Goal: Transaction & Acquisition: Book appointment/travel/reservation

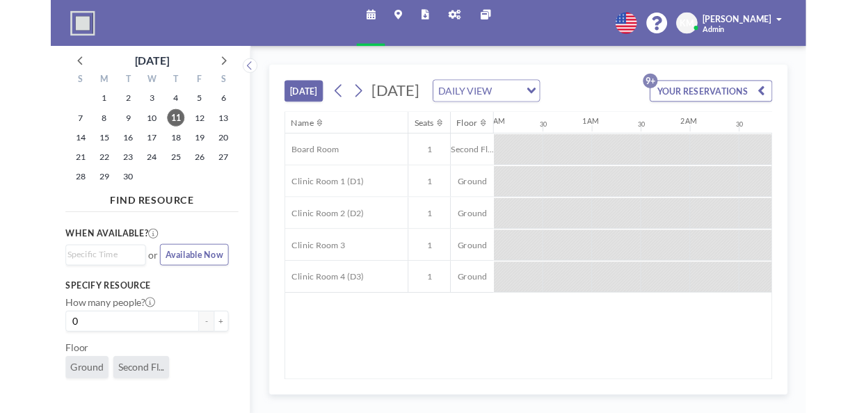
scroll to position [0, 1120]
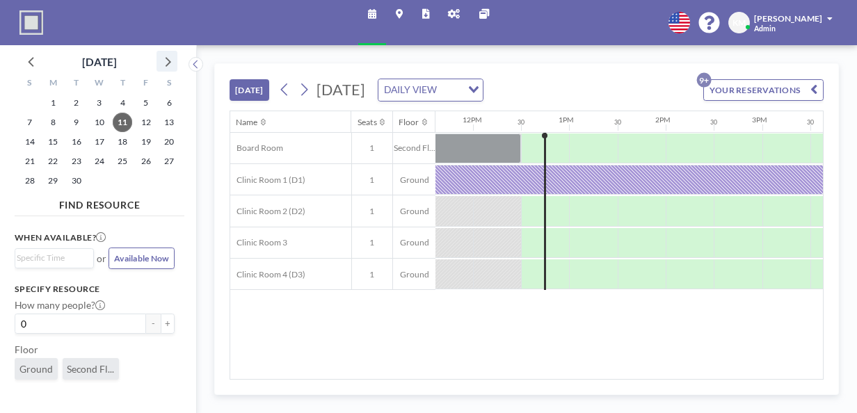
click at [166, 62] on icon at bounding box center [167, 61] width 18 height 18
click at [141, 125] on span "10" at bounding box center [145, 122] width 19 height 19
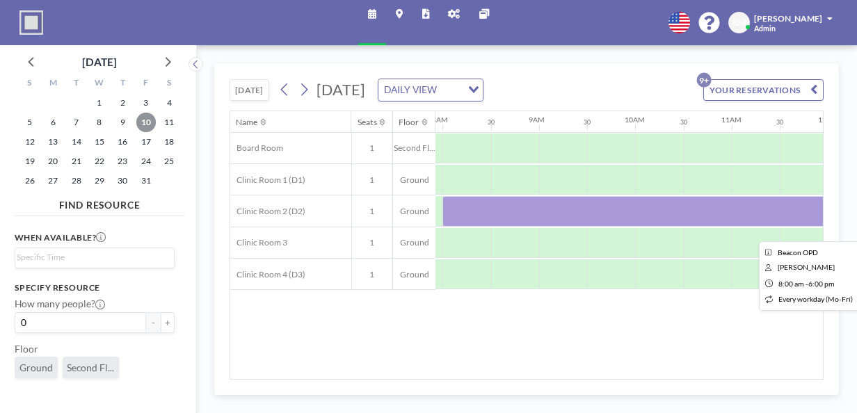
scroll to position [0, 763]
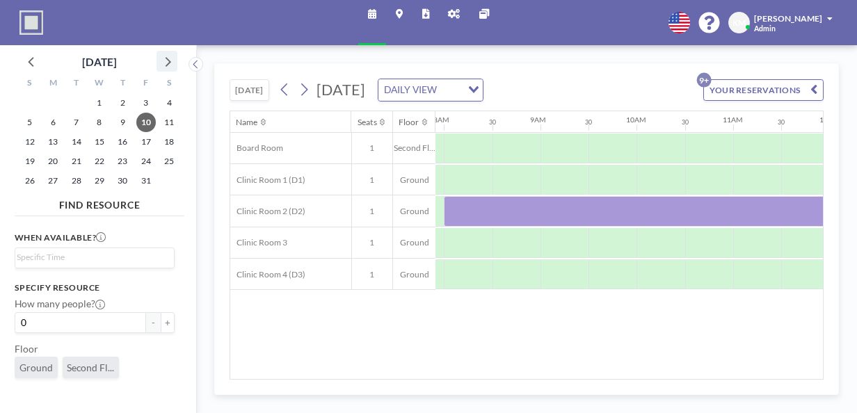
click at [163, 60] on icon at bounding box center [167, 61] width 18 height 18
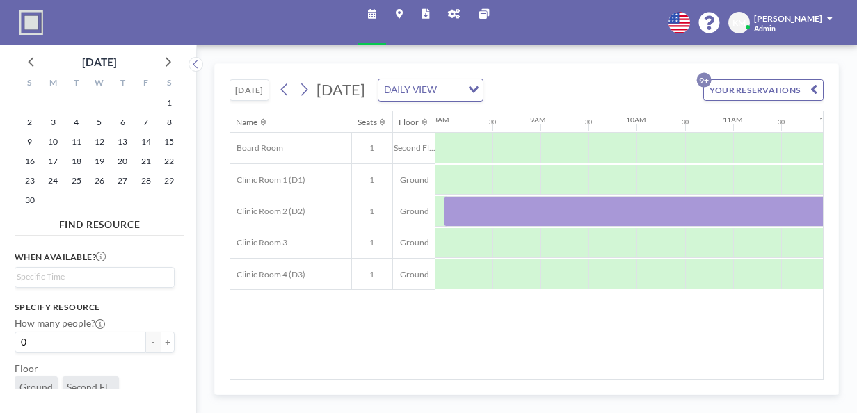
click at [86, 145] on div "11" at bounding box center [76, 141] width 23 height 19
click at [95, 145] on span "12" at bounding box center [99, 141] width 19 height 19
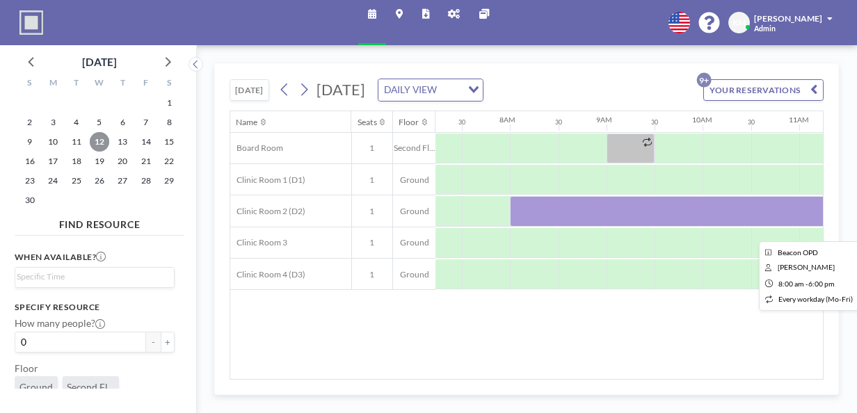
scroll to position [0, 699]
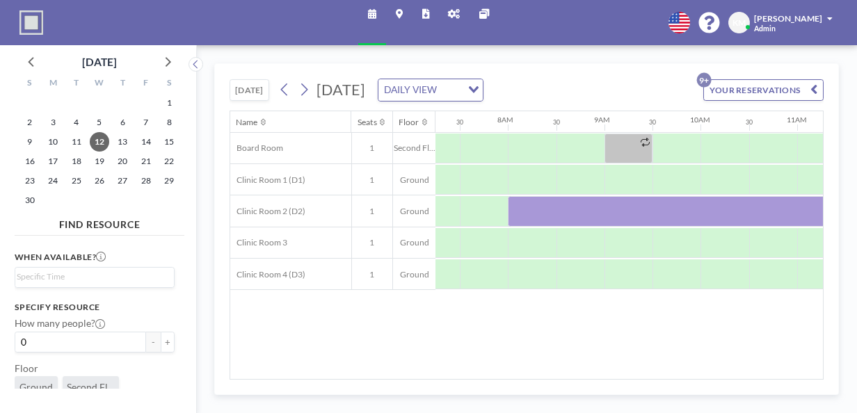
click at [232, 96] on button "[DATE]" at bounding box center [249, 90] width 39 height 22
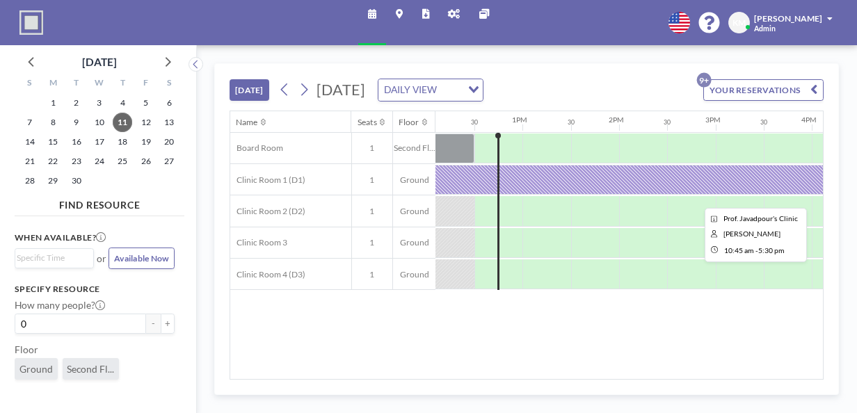
scroll to position [0, 1173]
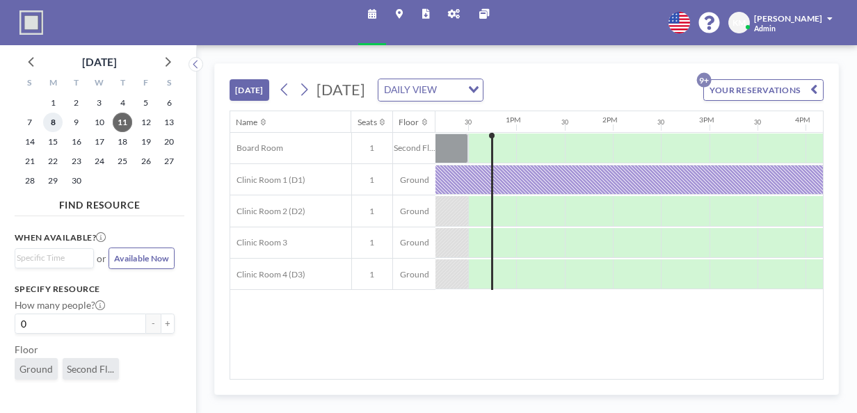
click at [54, 127] on span "8" at bounding box center [52, 122] width 19 height 19
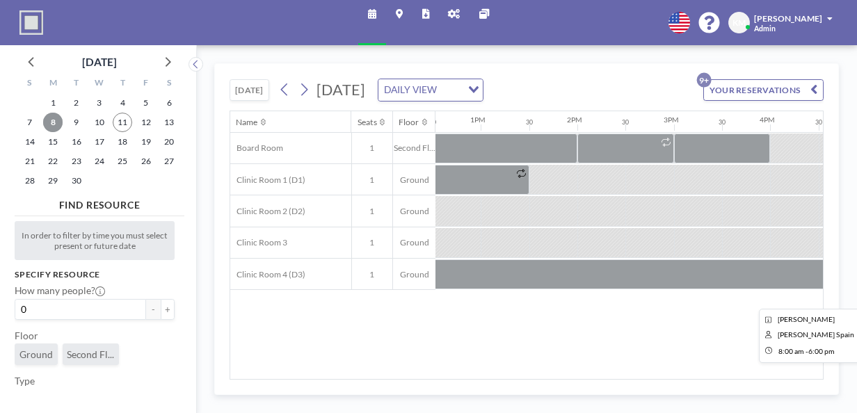
scroll to position [0, 1226]
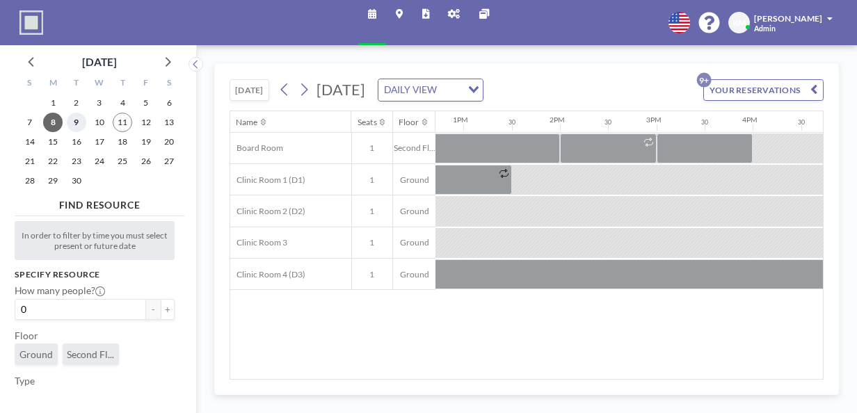
click at [77, 122] on span "9" at bounding box center [76, 122] width 19 height 19
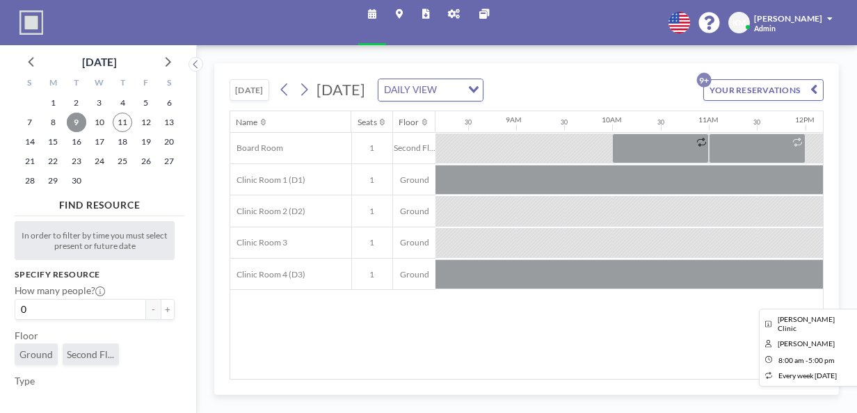
scroll to position [0, 788]
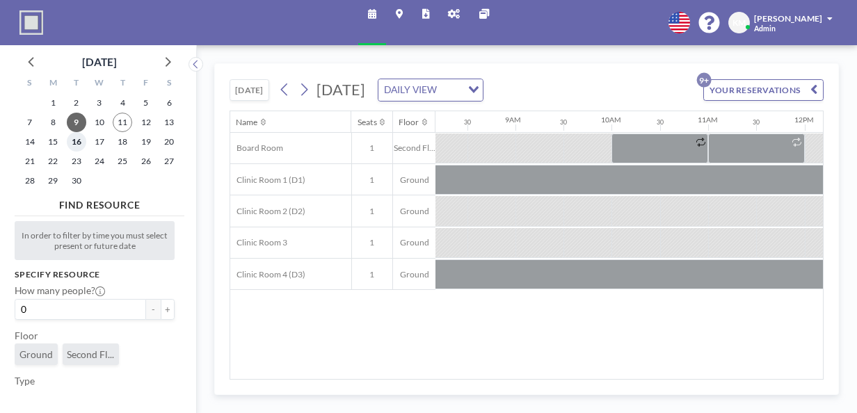
click at [72, 145] on span "16" at bounding box center [76, 141] width 19 height 19
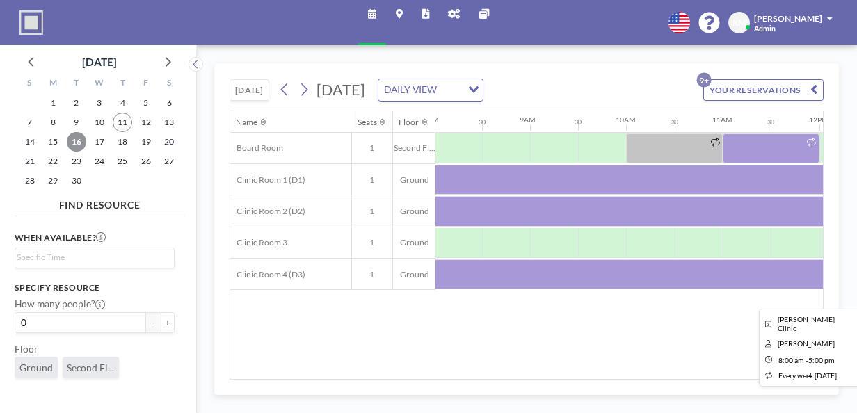
scroll to position [0, 776]
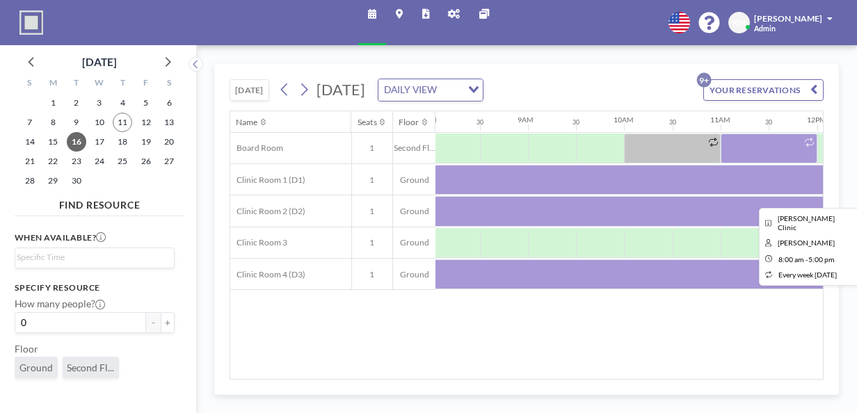
click at [438, 182] on div at bounding box center [865, 180] width 868 height 30
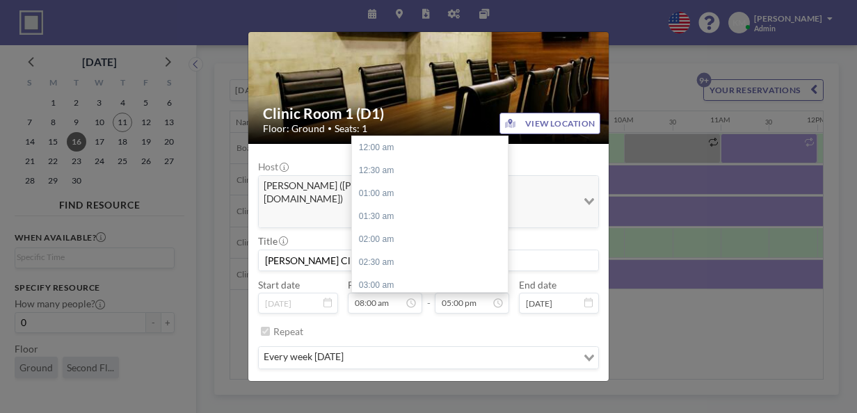
scroll to position [781, 0]
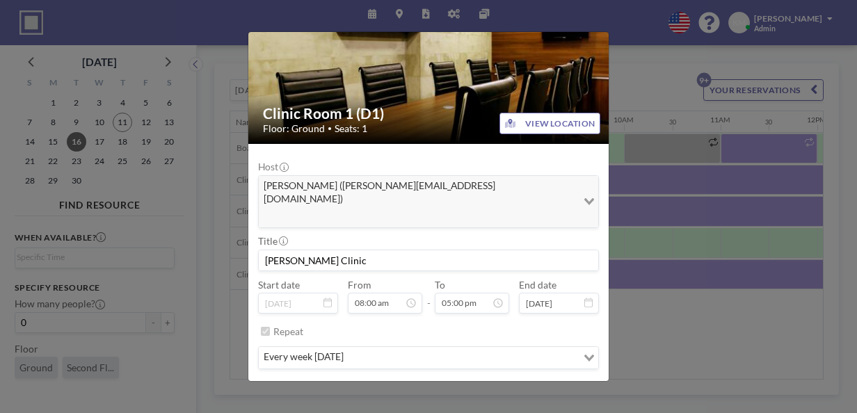
click at [465, 350] on input "Search for option" at bounding box center [461, 358] width 227 height 16
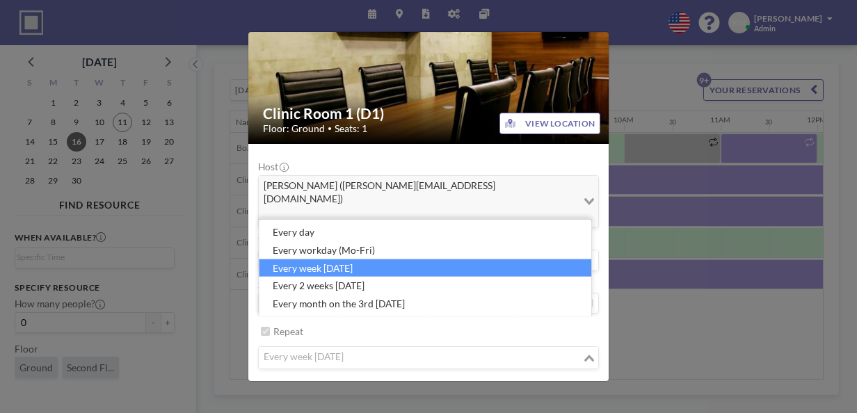
click at [458, 384] on div "REMOVE SAVE CHANGES" at bounding box center [428, 395] width 341 height 22
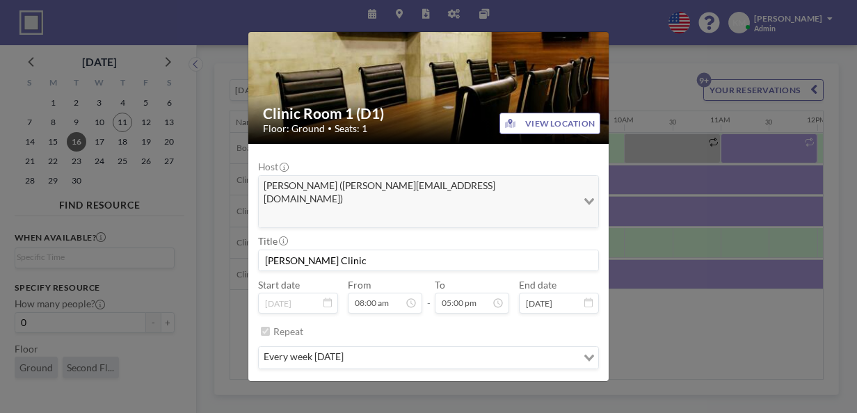
scroll to position [0, 0]
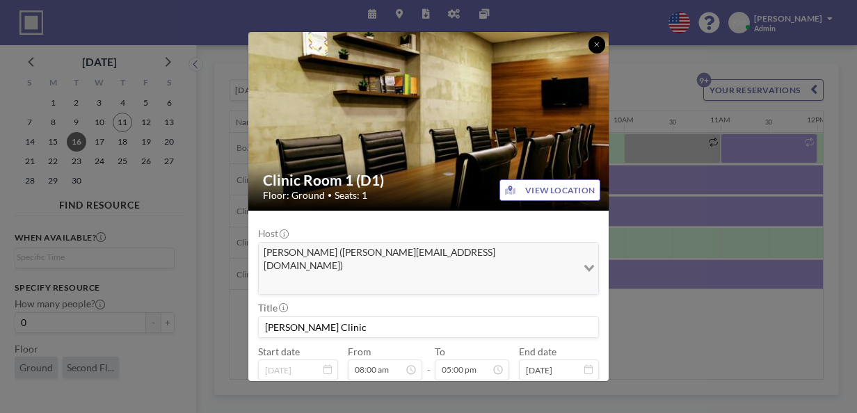
click at [596, 41] on icon at bounding box center [597, 44] width 6 height 7
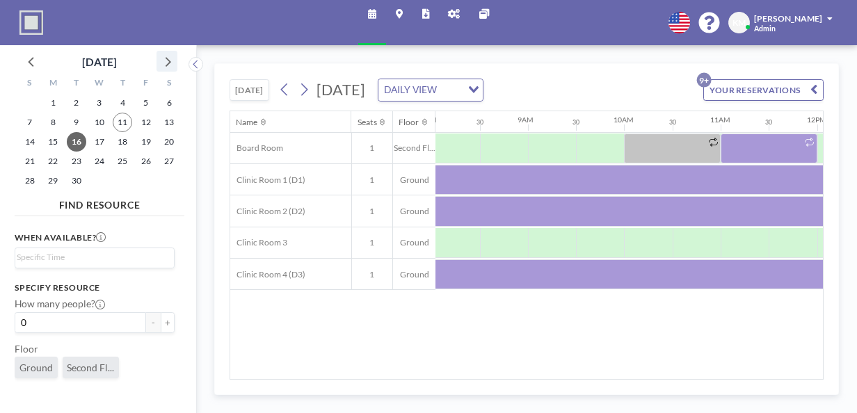
click at [167, 65] on icon at bounding box center [169, 62] width 6 height 10
click at [72, 122] on span "7" at bounding box center [76, 122] width 19 height 19
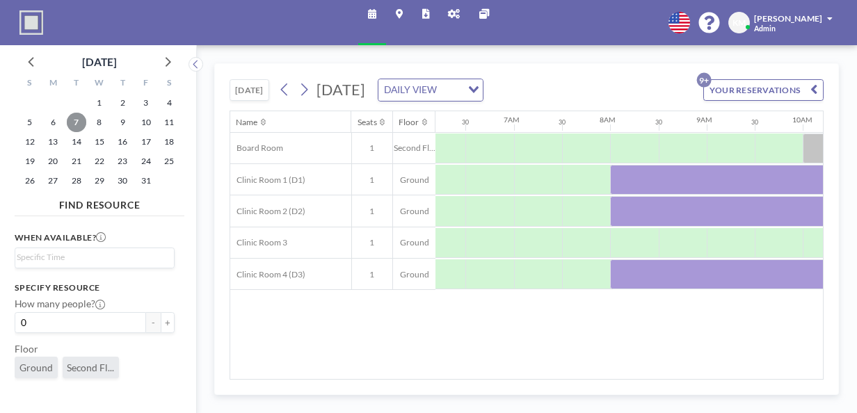
scroll to position [0, 678]
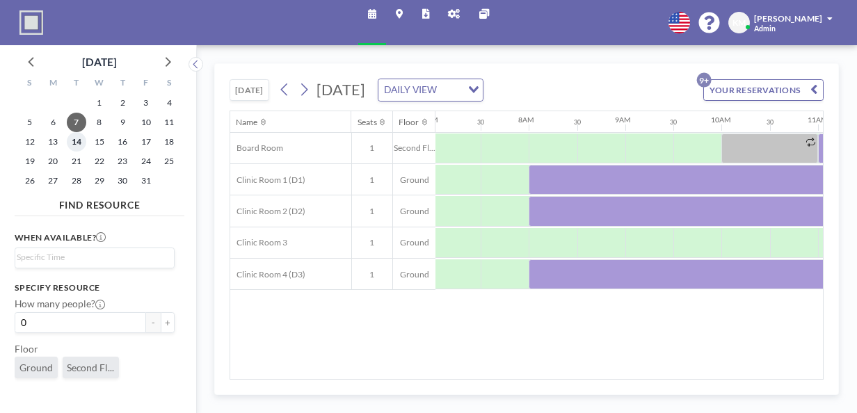
click at [74, 142] on span "14" at bounding box center [76, 141] width 19 height 19
click at [175, 56] on icon at bounding box center [167, 61] width 18 height 18
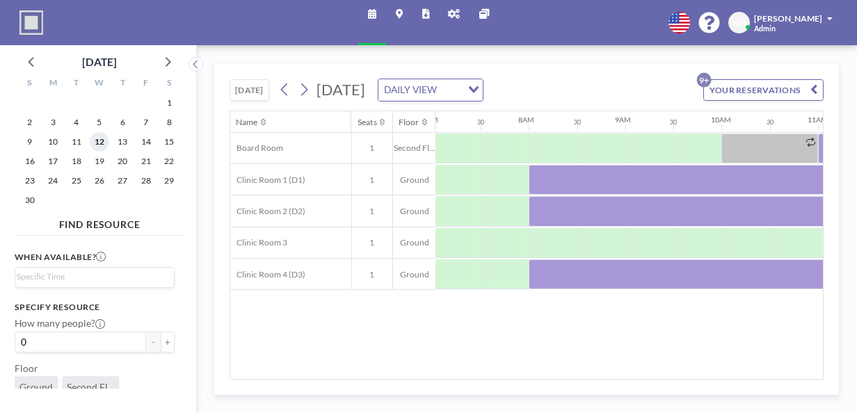
click at [93, 143] on span "12" at bounding box center [99, 141] width 19 height 19
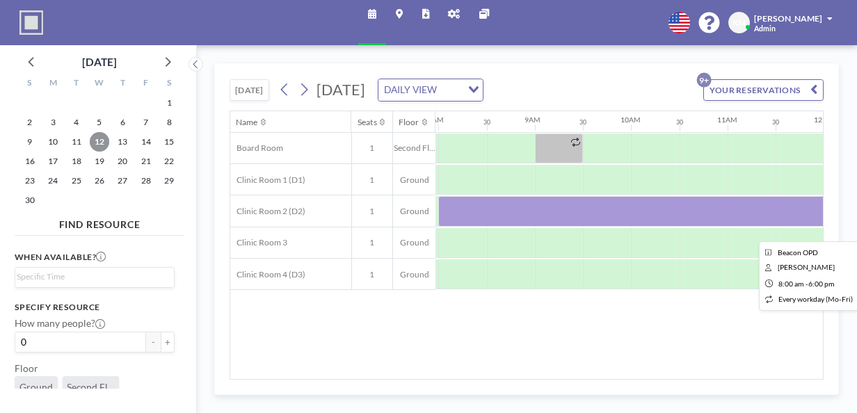
scroll to position [0, 772]
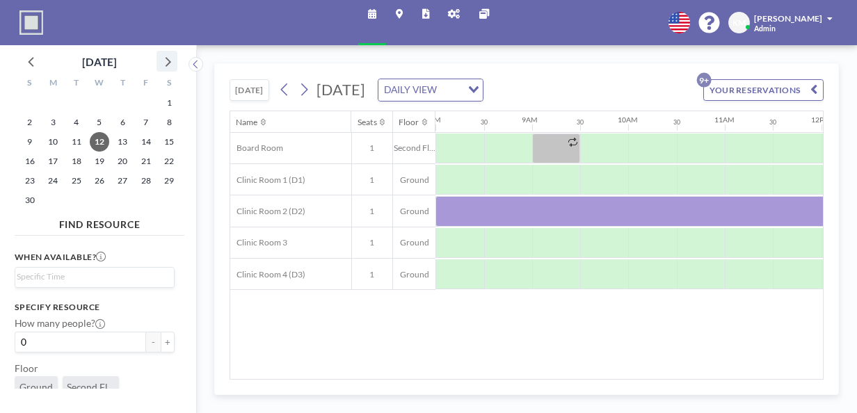
click at [167, 62] on icon at bounding box center [167, 61] width 18 height 18
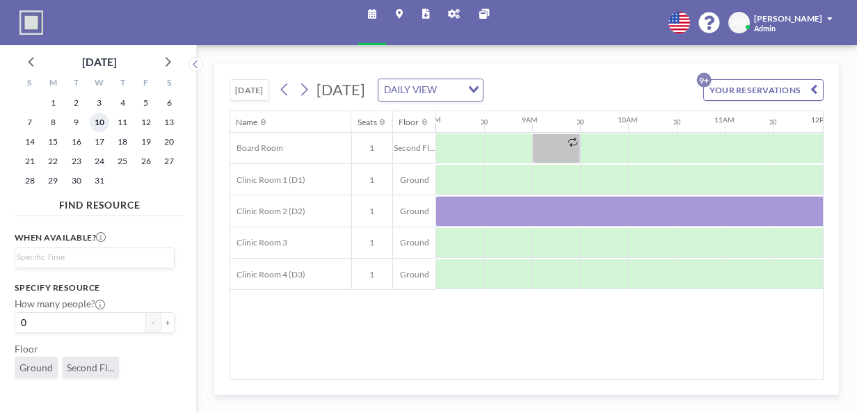
click at [97, 122] on span "10" at bounding box center [99, 122] width 19 height 19
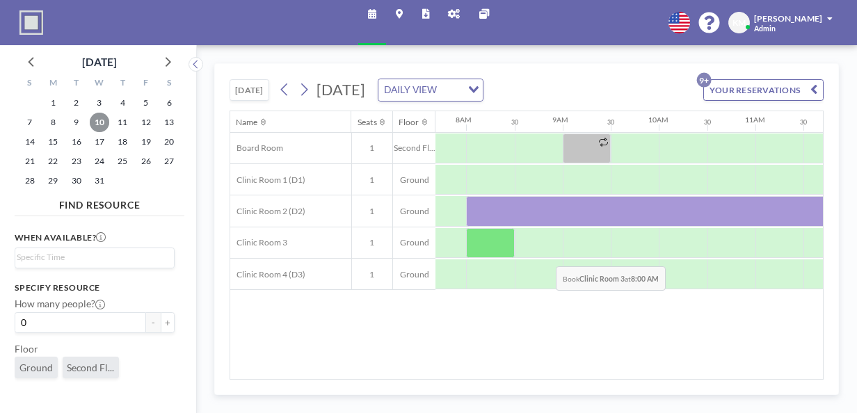
scroll to position [0, 751]
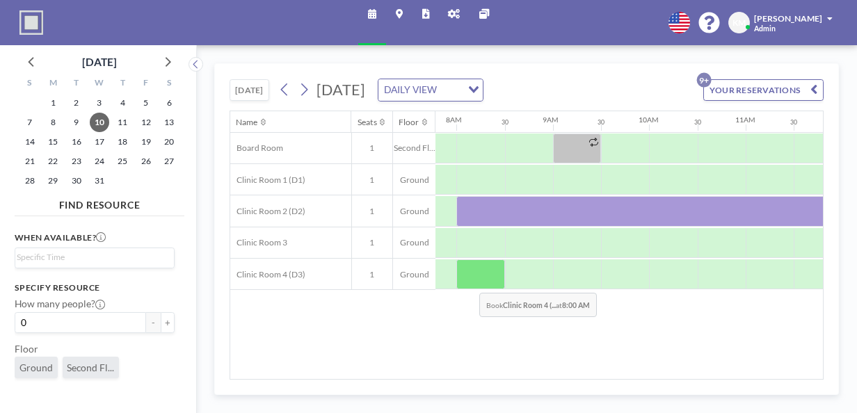
click at [469, 281] on div at bounding box center [480, 274] width 48 height 30
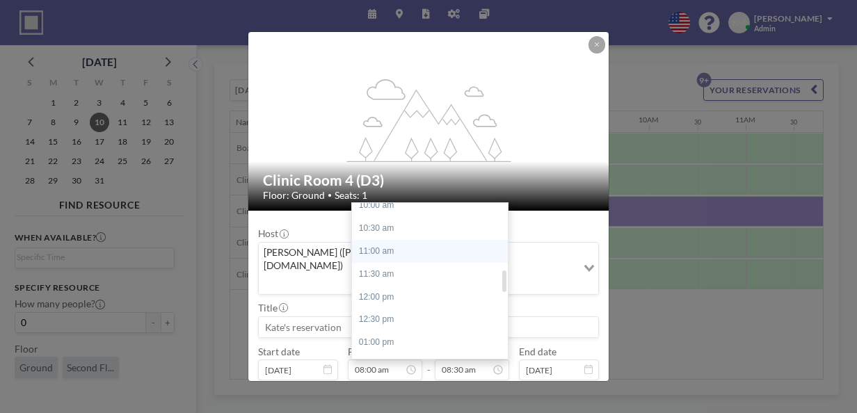
scroll to position [474, 0]
click at [418, 326] on div "01:00 pm" at bounding box center [433, 337] width 163 height 23
type input "01:00 pm"
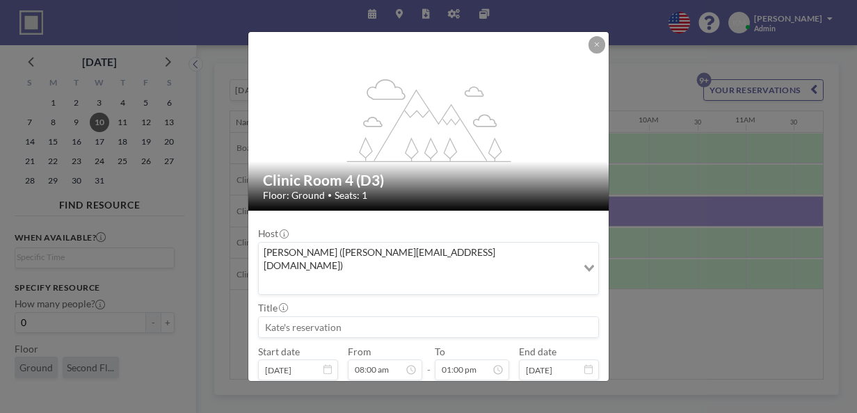
click at [396, 317] on input at bounding box center [429, 327] width 340 height 20
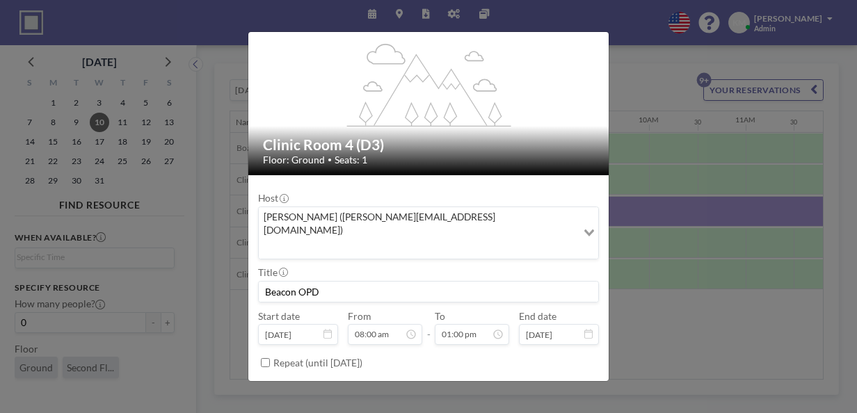
scroll to position [0, 0]
type input "Beacon OPD"
click at [570, 383] on button "BOOK NOW" at bounding box center [568, 394] width 61 height 22
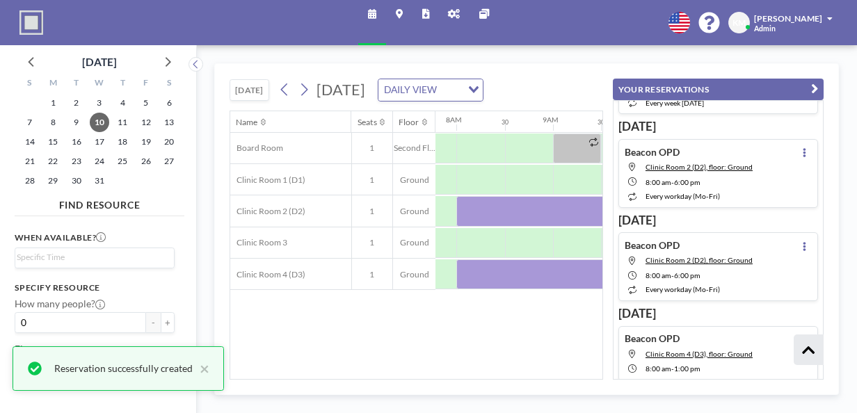
scroll to position [624, 0]
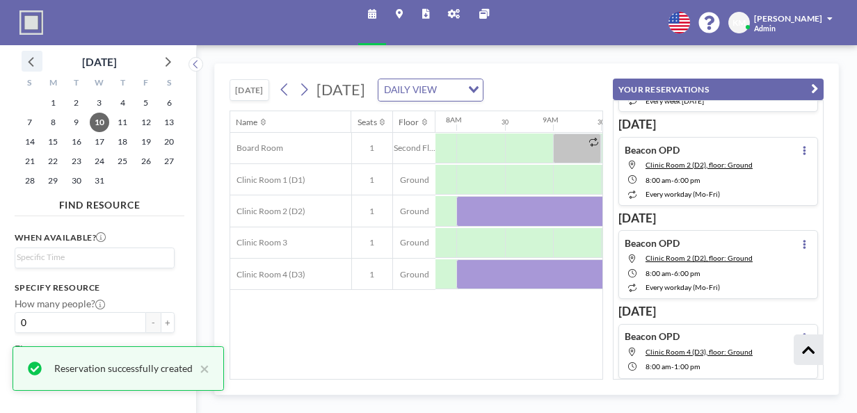
click at [38, 61] on icon at bounding box center [32, 61] width 18 height 18
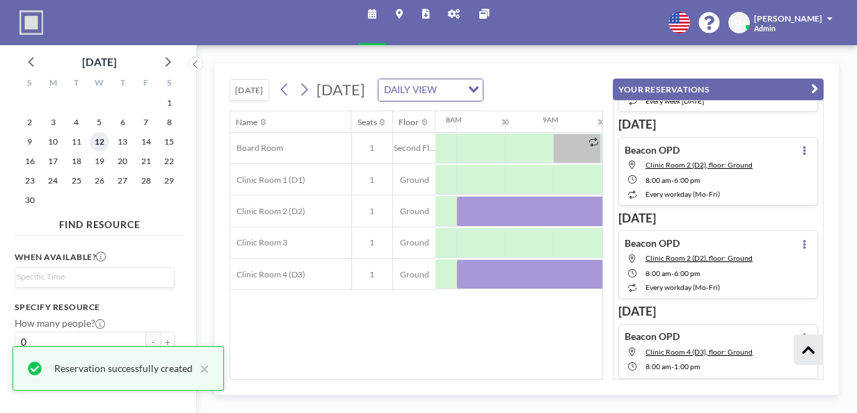
click at [103, 144] on span "12" at bounding box center [99, 141] width 19 height 19
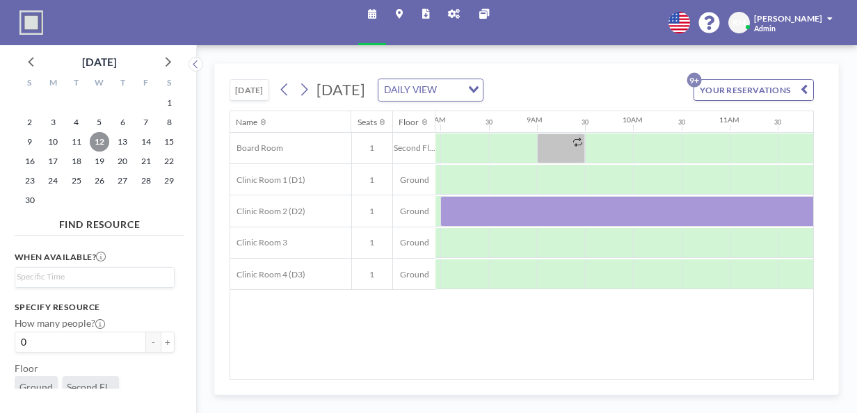
scroll to position [0, 767]
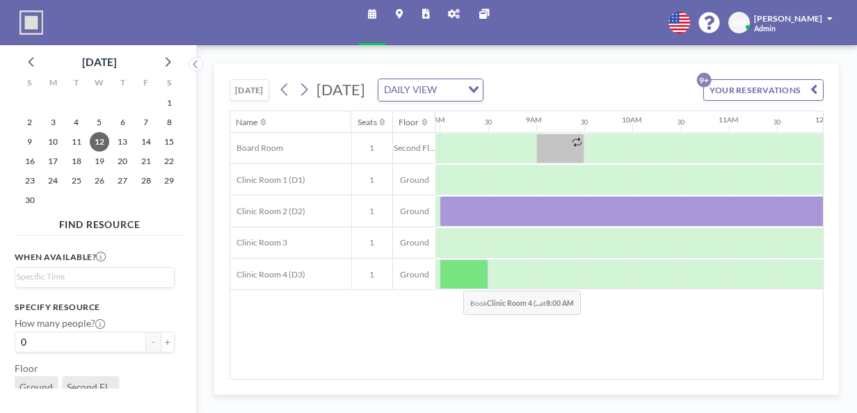
click at [449, 271] on div at bounding box center [464, 274] width 48 height 30
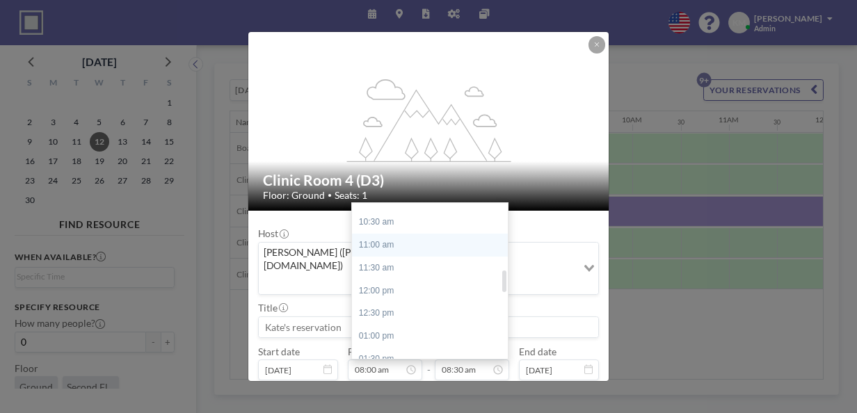
scroll to position [475, 0]
click at [439, 324] on div "01:00 pm" at bounding box center [433, 335] width 163 height 23
type input "01:00 pm"
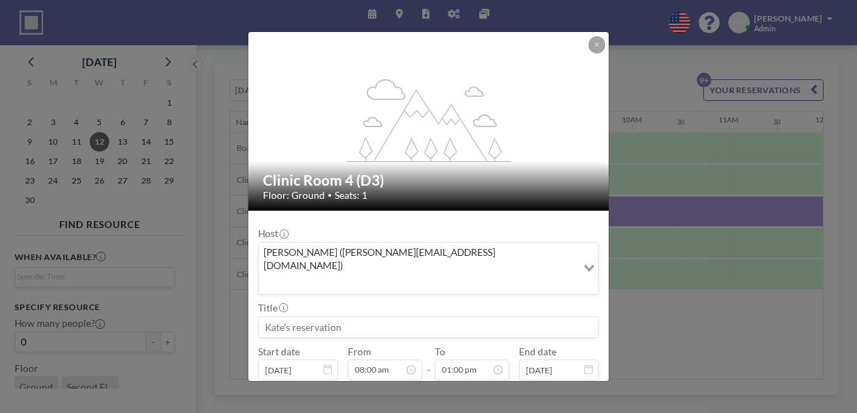
click at [434, 317] on input at bounding box center [429, 327] width 340 height 20
type input "Beacon OPD"
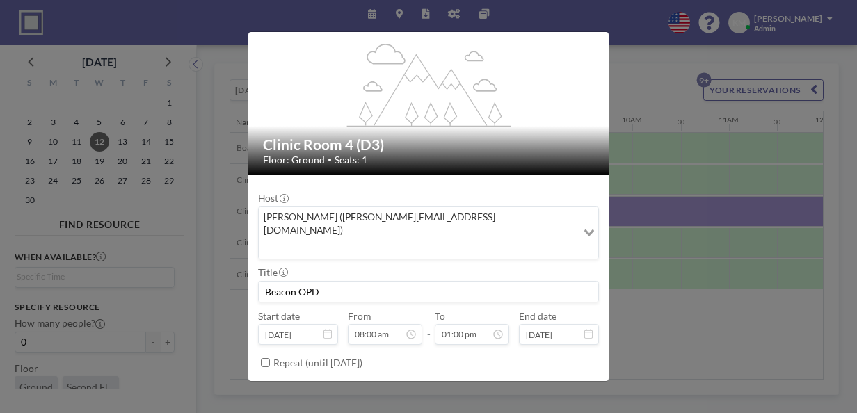
scroll to position [597, 0]
click at [580, 383] on button "BOOK NOW" at bounding box center [568, 394] width 61 height 22
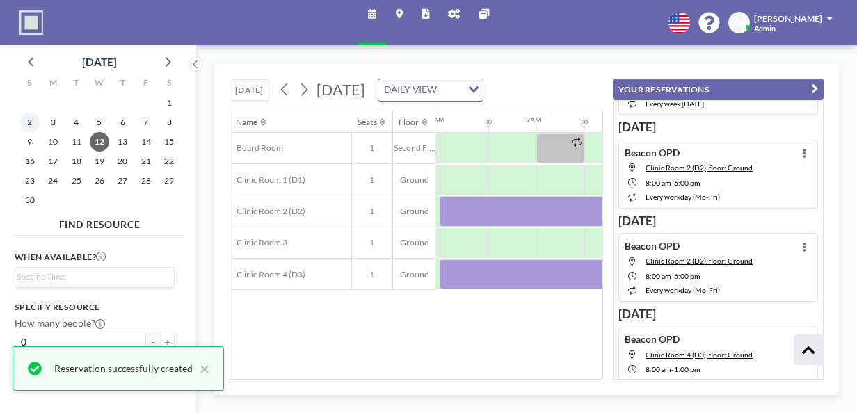
scroll to position [624, 0]
